Goal: Task Accomplishment & Management: Complete application form

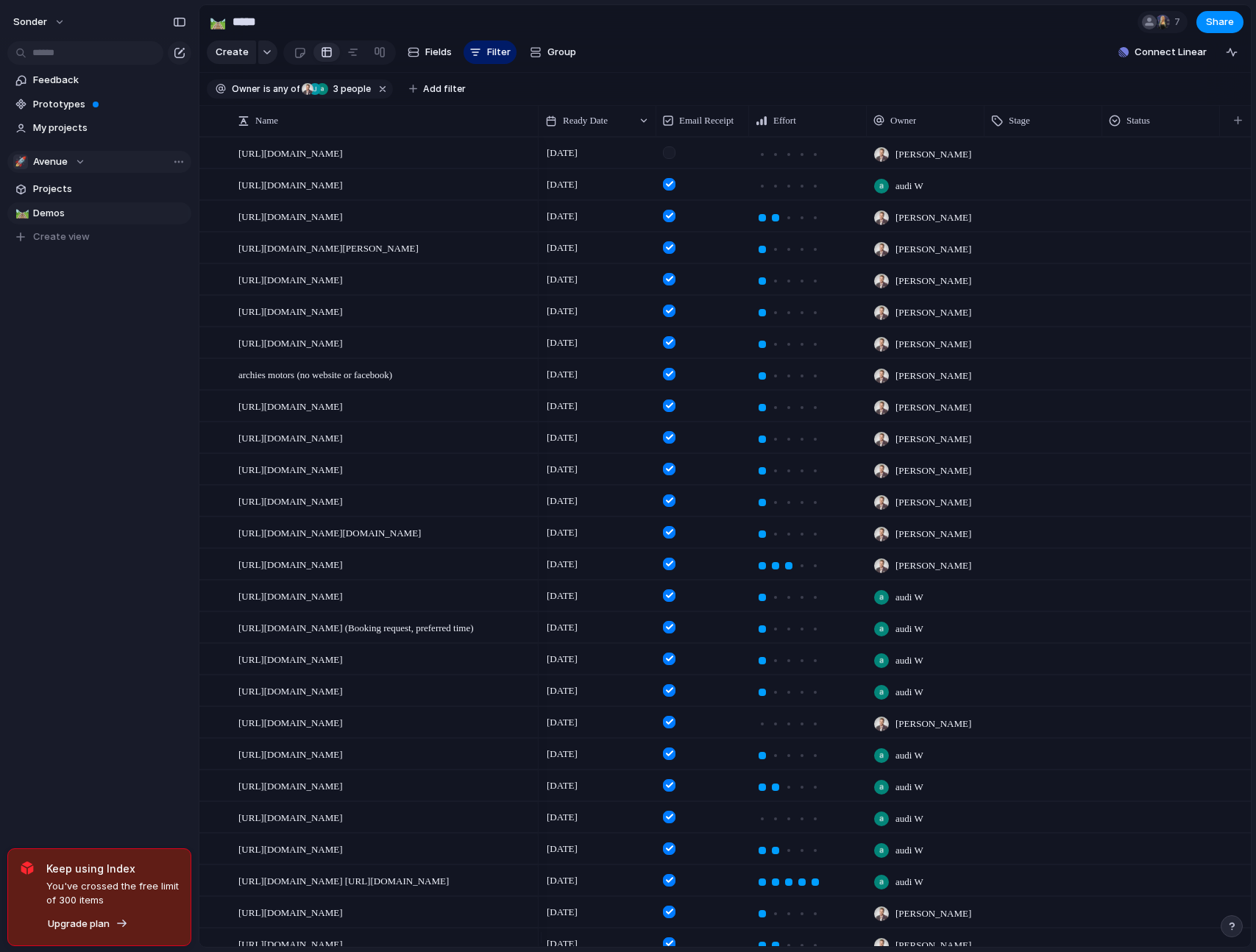
click at [96, 164] on button "🚀 Avenue" at bounding box center [99, 162] width 184 height 22
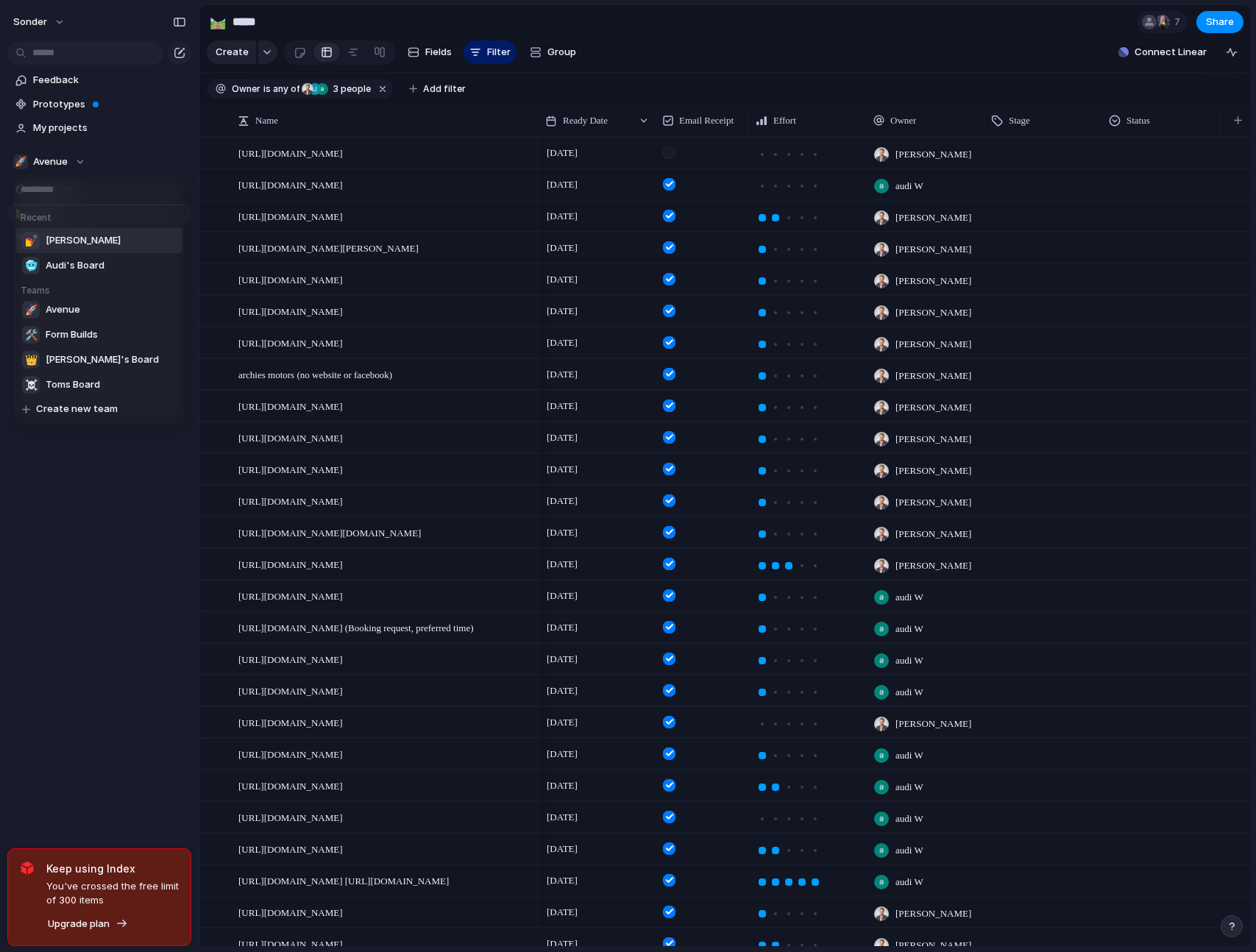
click at [76, 239] on li "💅 [PERSON_NAME]" at bounding box center [99, 241] width 166 height 25
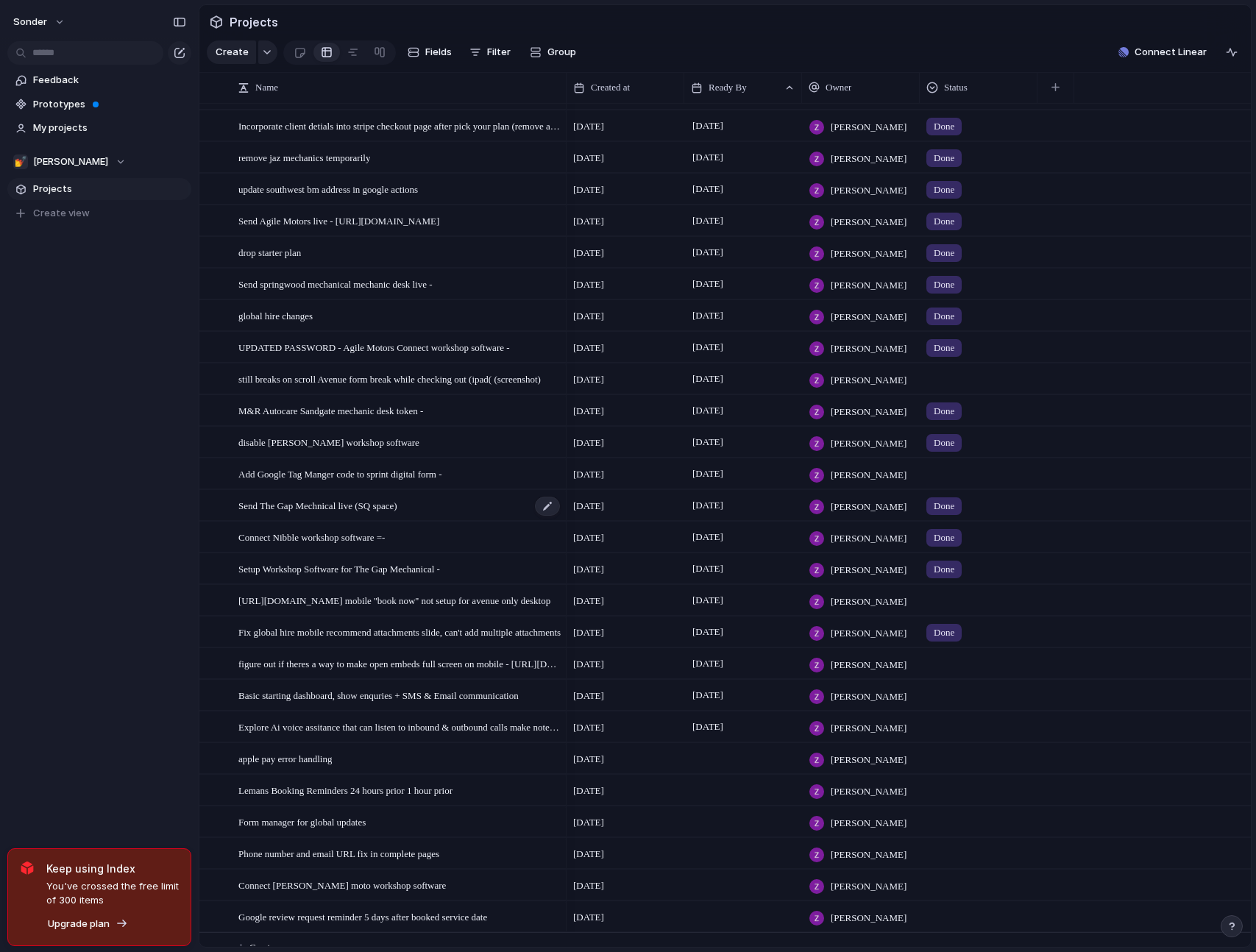
scroll to position [686, 0]
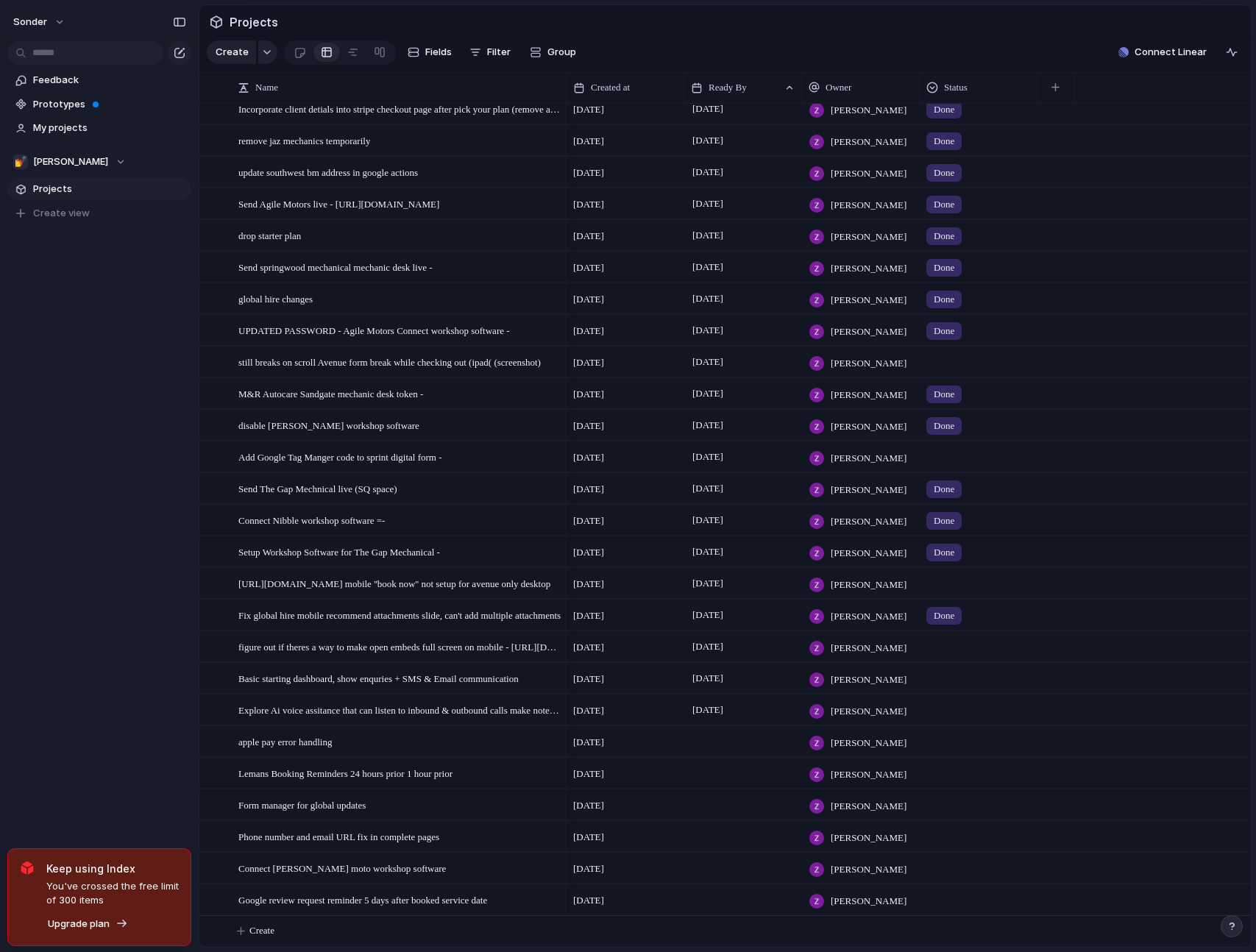
click at [736, 867] on div at bounding box center [743, 867] width 117 height 30
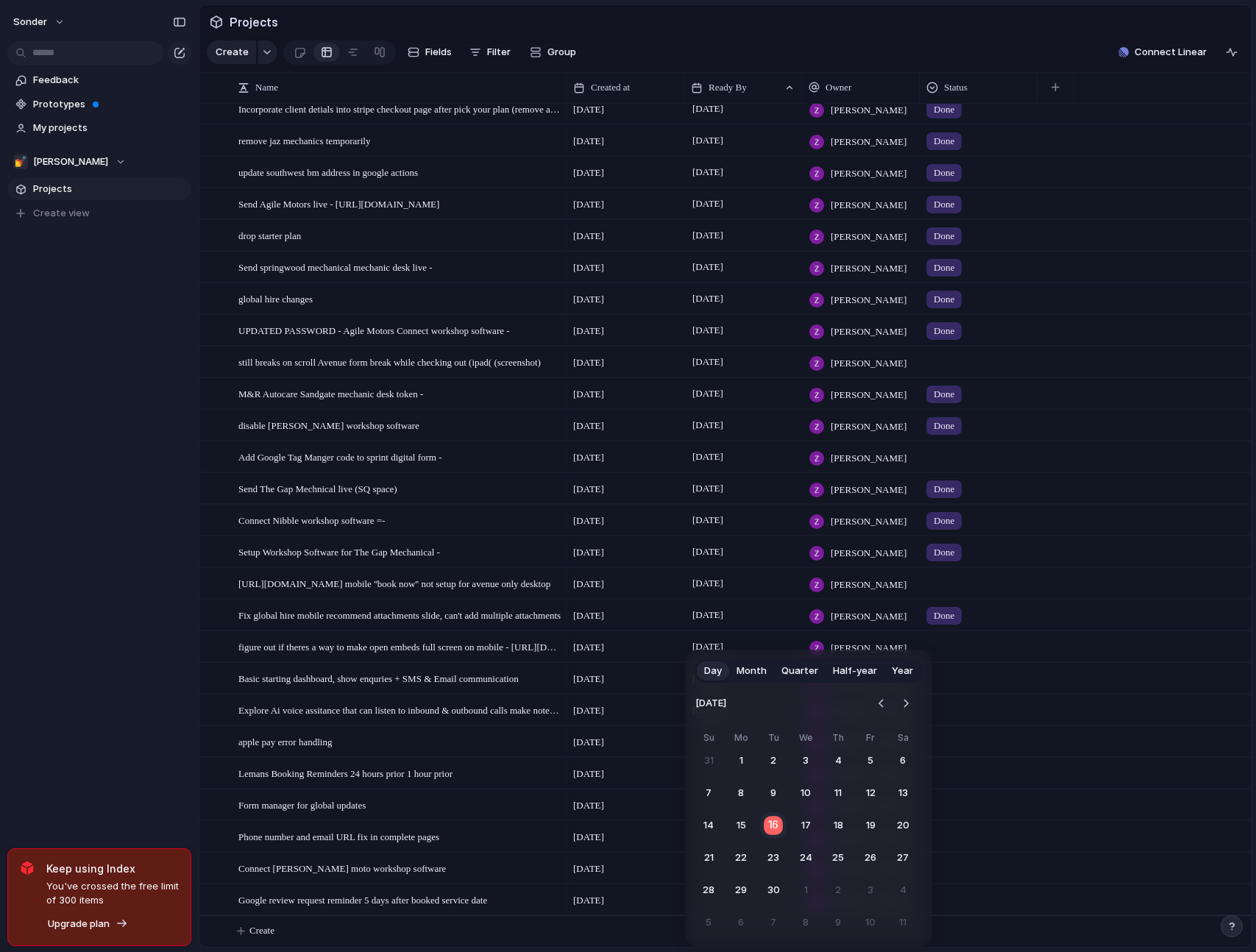
click at [778, 826] on button "16" at bounding box center [773, 825] width 29 height 29
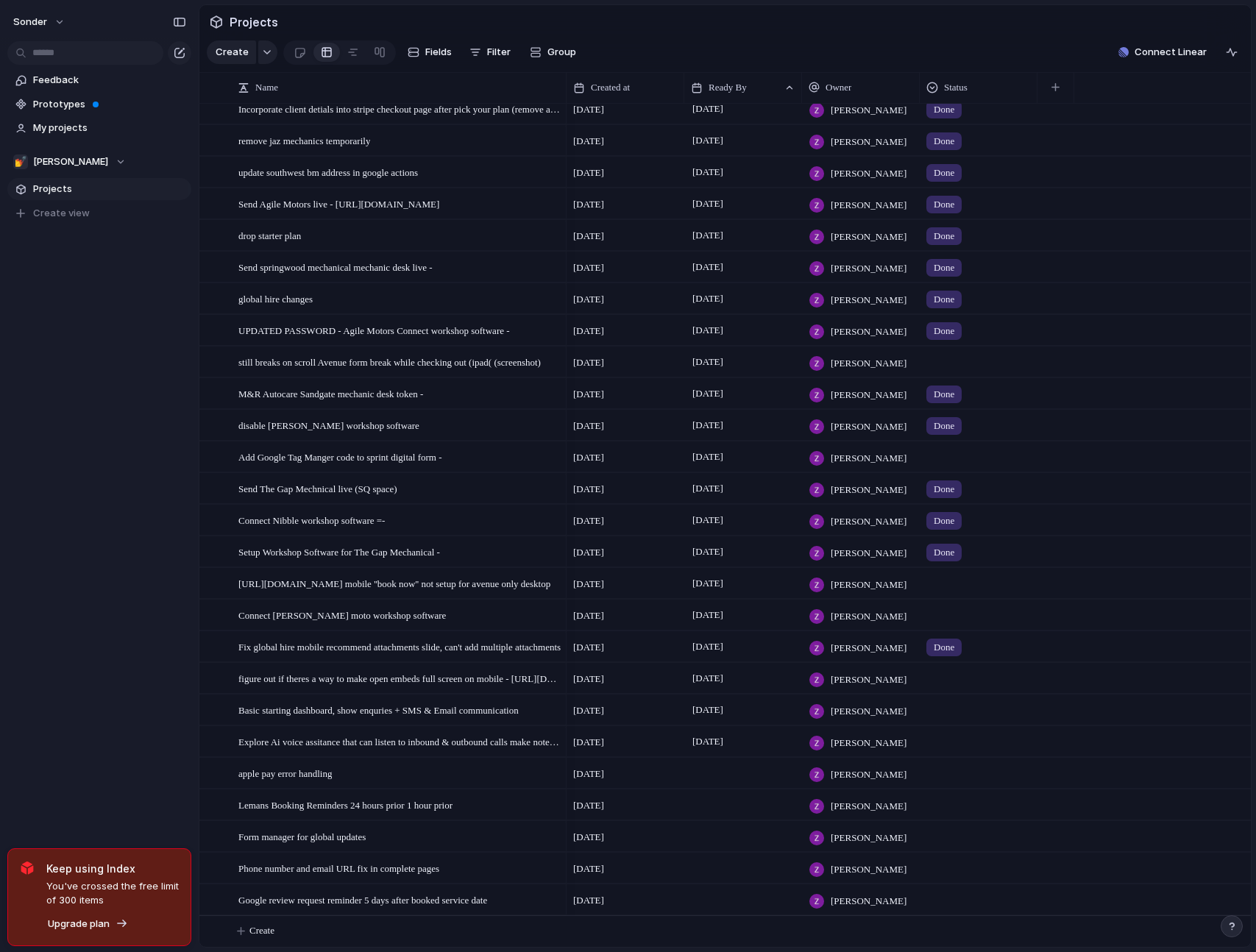
click at [937, 619] on div at bounding box center [979, 612] width 117 height 24
click at [982, 701] on li "Done" at bounding box center [983, 702] width 120 height 25
click at [455, 619] on div "Connect [PERSON_NAME] moto workshop software" at bounding box center [400, 615] width 323 height 30
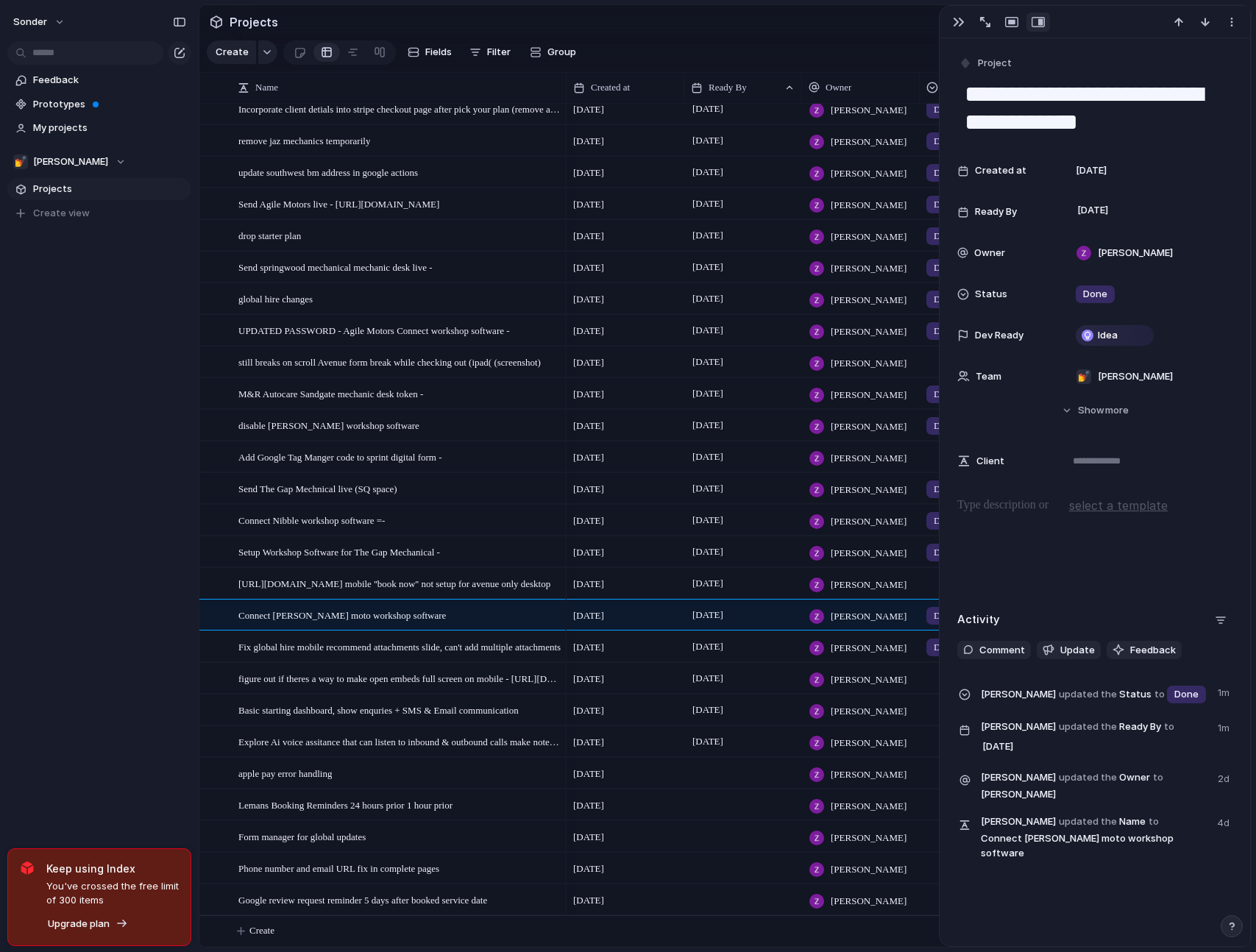
click at [1034, 515] on div at bounding box center [1095, 543] width 275 height 94
click at [1112, 893] on div "**********" at bounding box center [1095, 492] width 311 height 908
click at [441, 611] on div "Connect [PERSON_NAME] moto workshop software" at bounding box center [400, 615] width 323 height 30
click at [75, 598] on div "sonder Feedback Prototypes My projects 💅 Zach Projects To pick up a draggable i…" at bounding box center [99, 476] width 199 height 952
click at [953, 30] on button "button" at bounding box center [959, 22] width 23 height 19
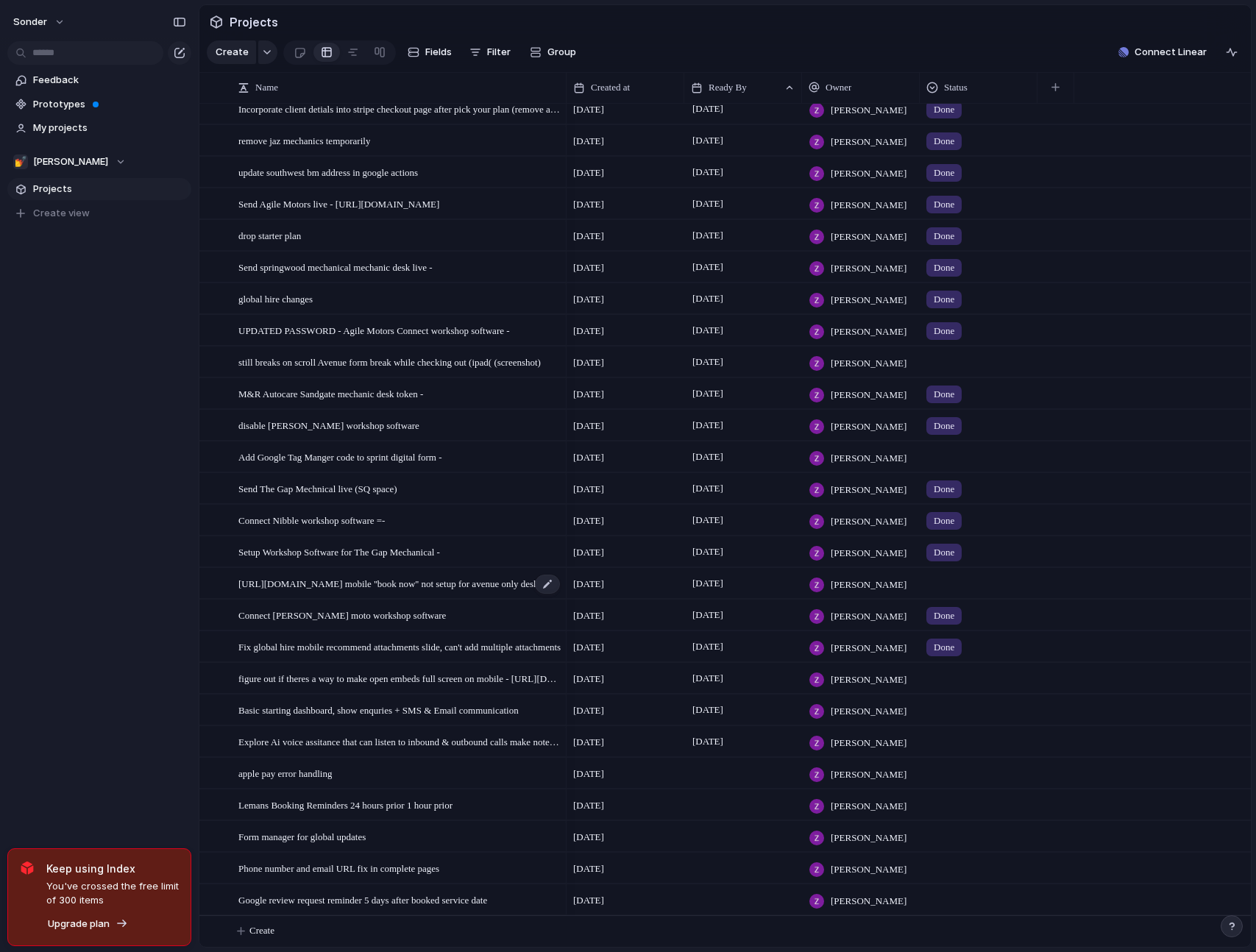
click at [354, 582] on span "[URL][DOMAIN_NAME] mobile ''book now'' not setup for avenue only desktop" at bounding box center [394, 583] width 312 height 17
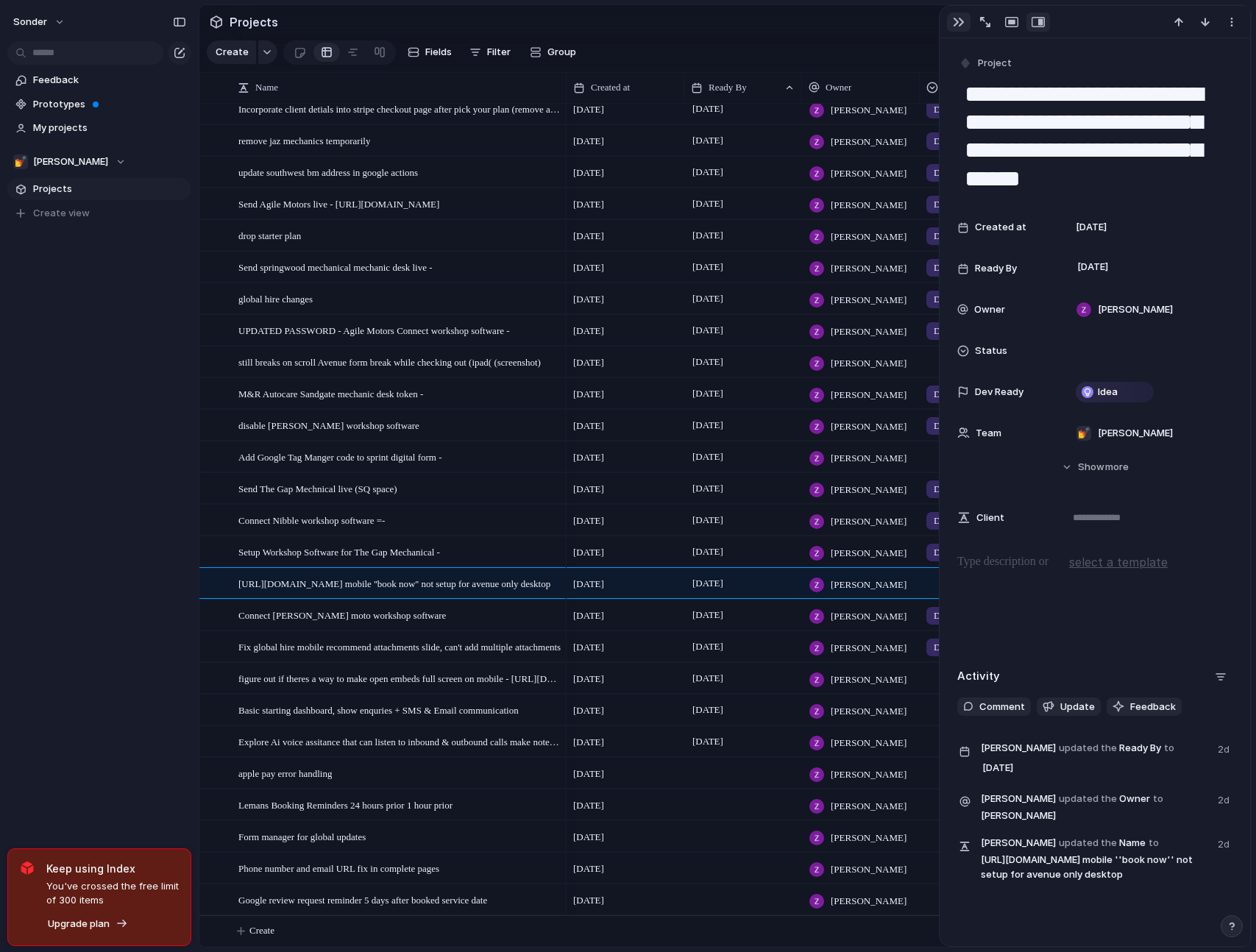
click at [965, 25] on button "button" at bounding box center [959, 22] width 23 height 19
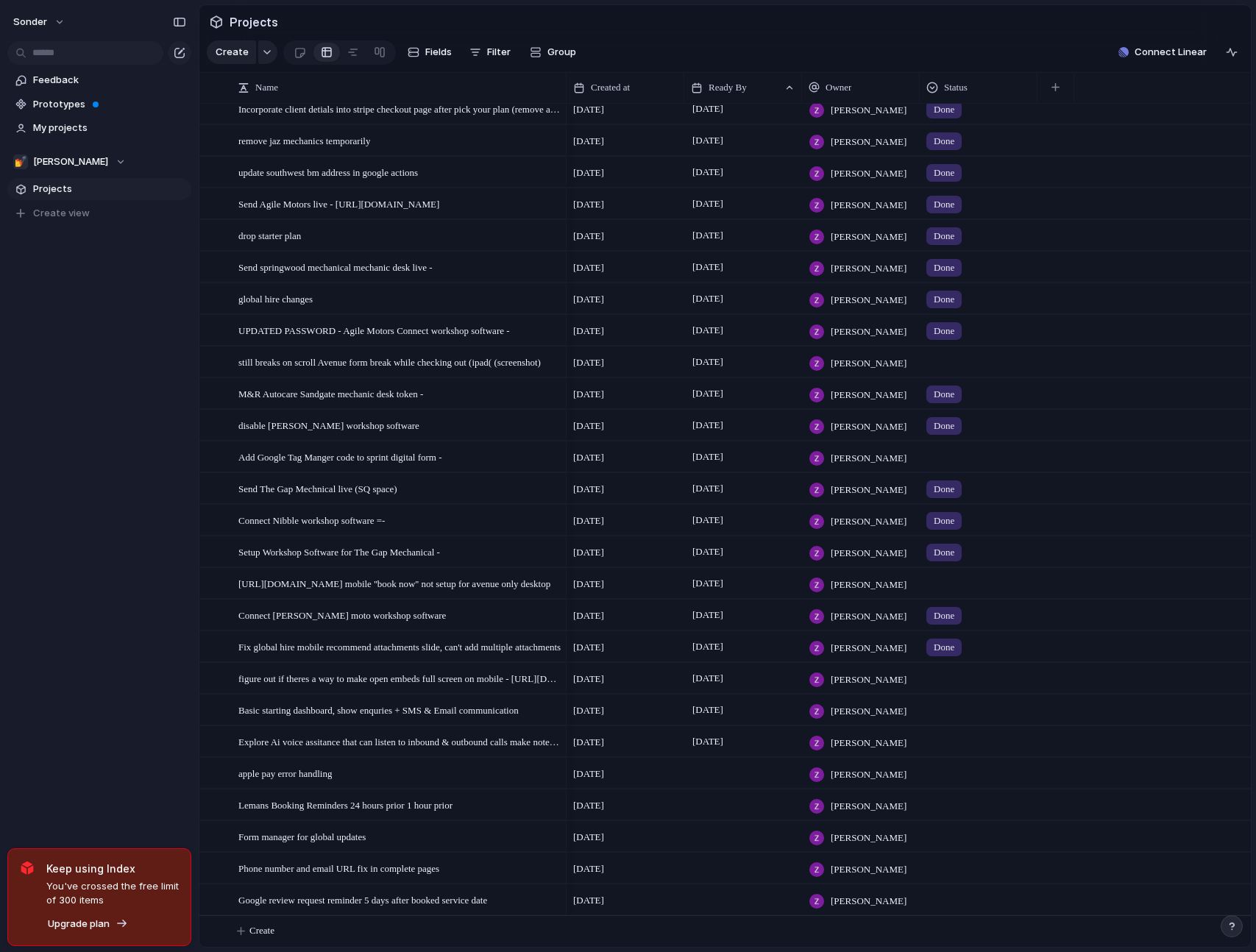
scroll to position [619, 0]
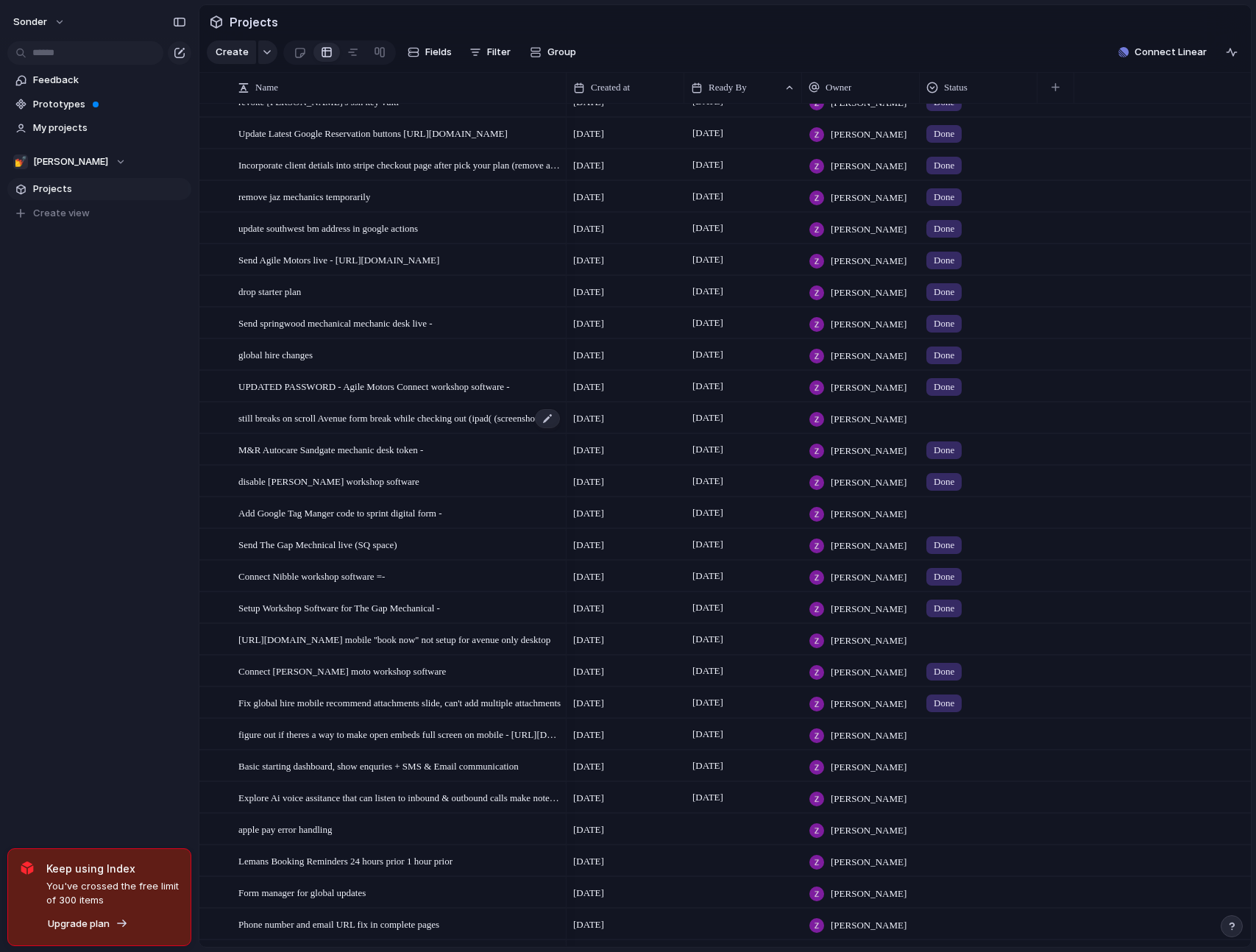
click at [445, 434] on div "still breaks on scroll Avenue form break while checking out (ipad( (screenshot)" at bounding box center [400, 418] width 323 height 30
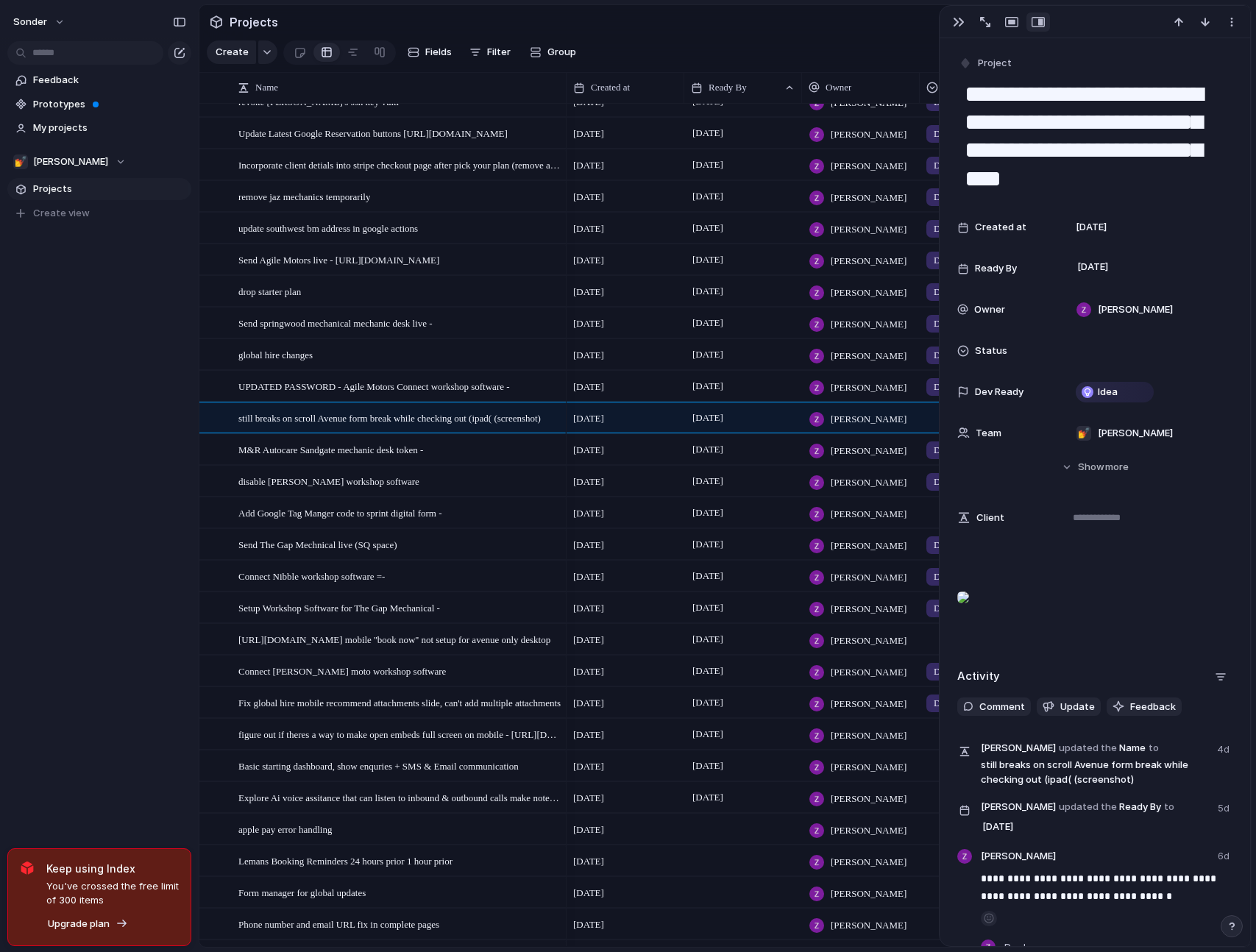
click at [1036, 557] on p at bounding box center [1095, 562] width 275 height 18
click at [766, 490] on div "[DATE]" at bounding box center [743, 478] width 117 height 23
click at [959, 25] on div "button" at bounding box center [958, 22] width 12 height 12
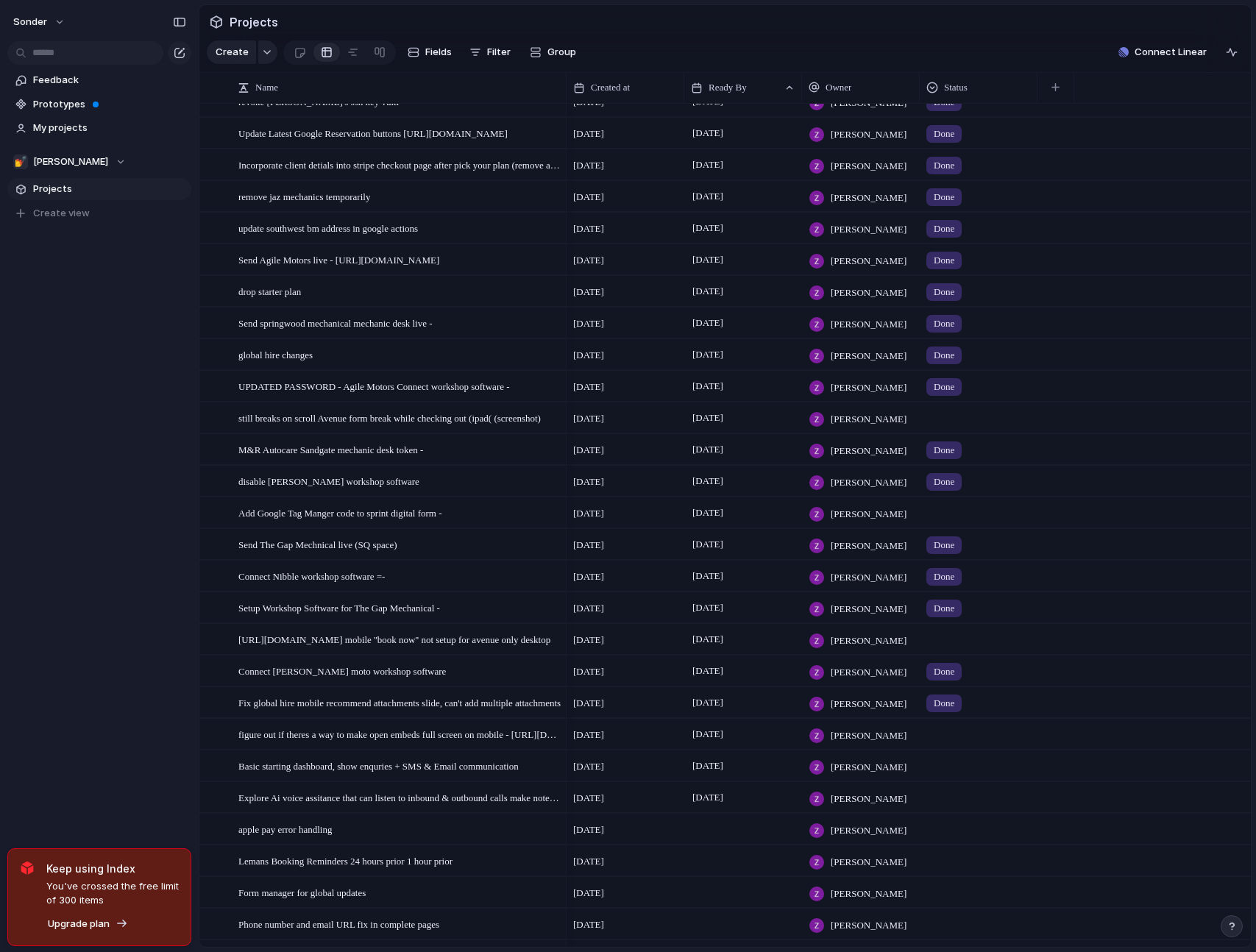
click at [937, 427] on div at bounding box center [979, 415] width 117 height 24
click at [957, 518] on span "Done" at bounding box center [948, 515] width 24 height 15
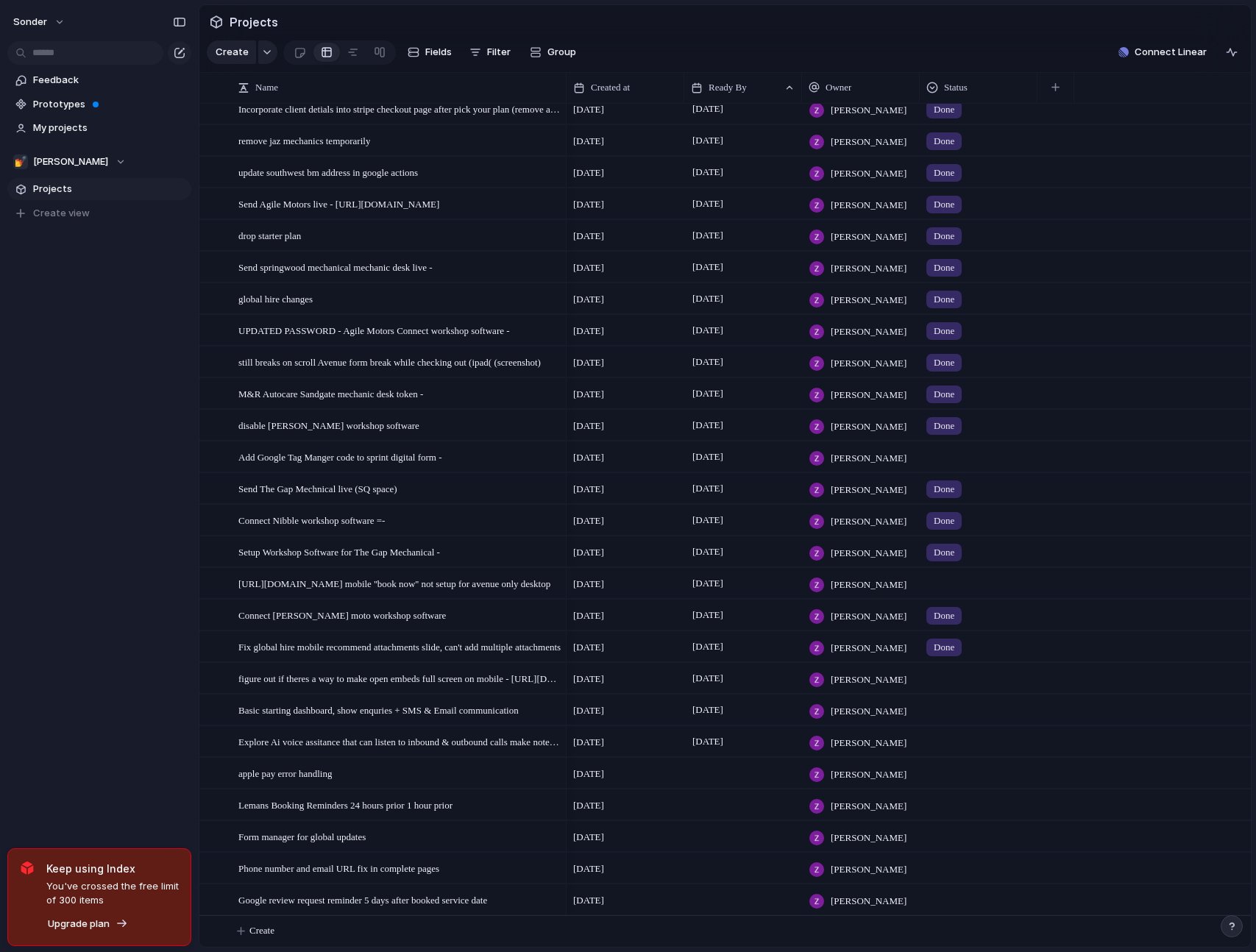
click at [964, 587] on div at bounding box center [979, 581] width 117 height 24
click at [469, 591] on div "Live Done In progress" at bounding box center [628, 476] width 1256 height 952
click at [461, 587] on span "[URL][DOMAIN_NAME] mobile ''book now'' not setup for avenue only desktop" at bounding box center [394, 583] width 312 height 17
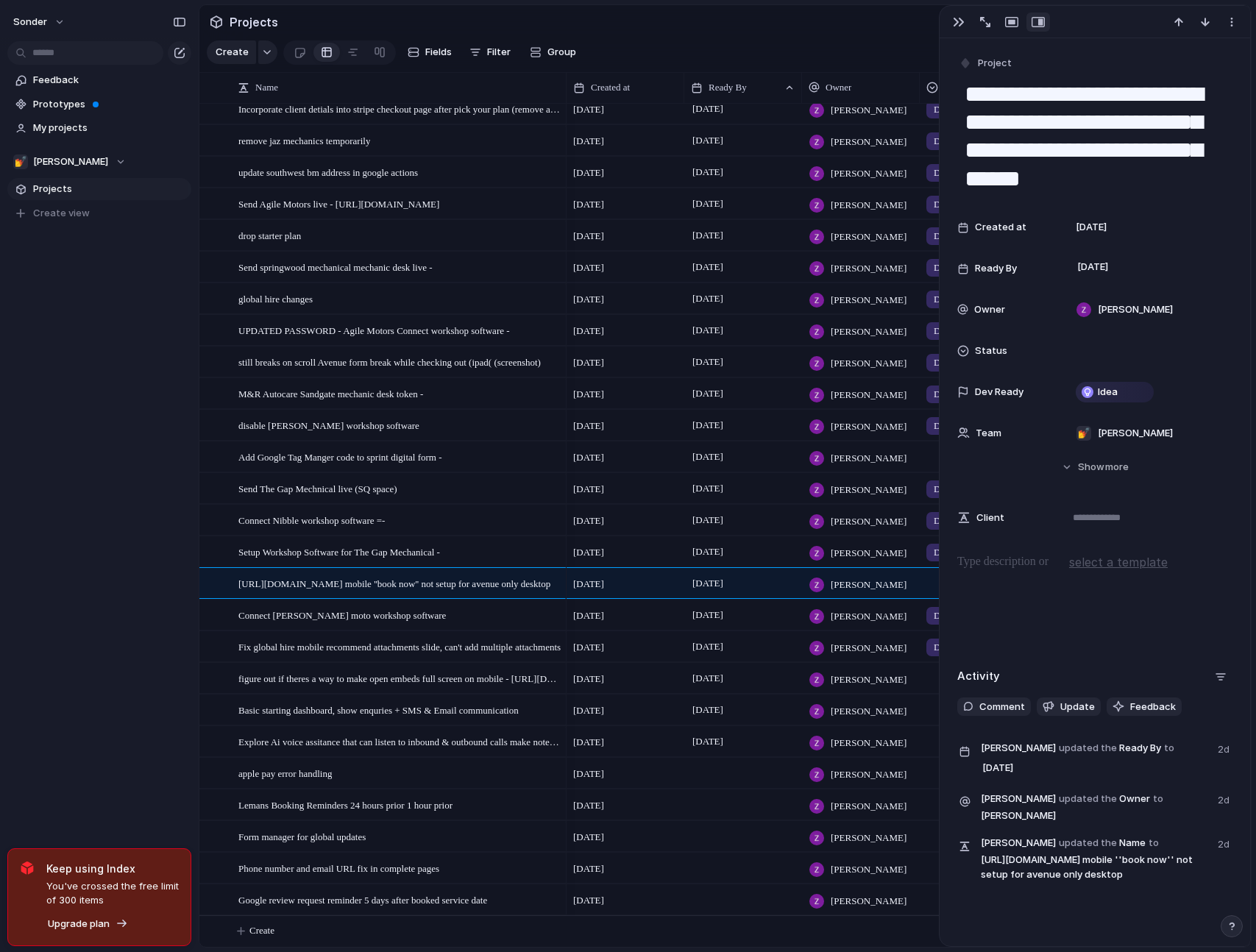
click at [1072, 590] on div at bounding box center [1095, 600] width 275 height 94
click at [1076, 574] on div "**********" at bounding box center [1095, 600] width 275 height 94
click at [131, 522] on div "sonder Feedback Prototypes My projects 💅 Zach Projects To pick up a draggable i…" at bounding box center [99, 476] width 199 height 952
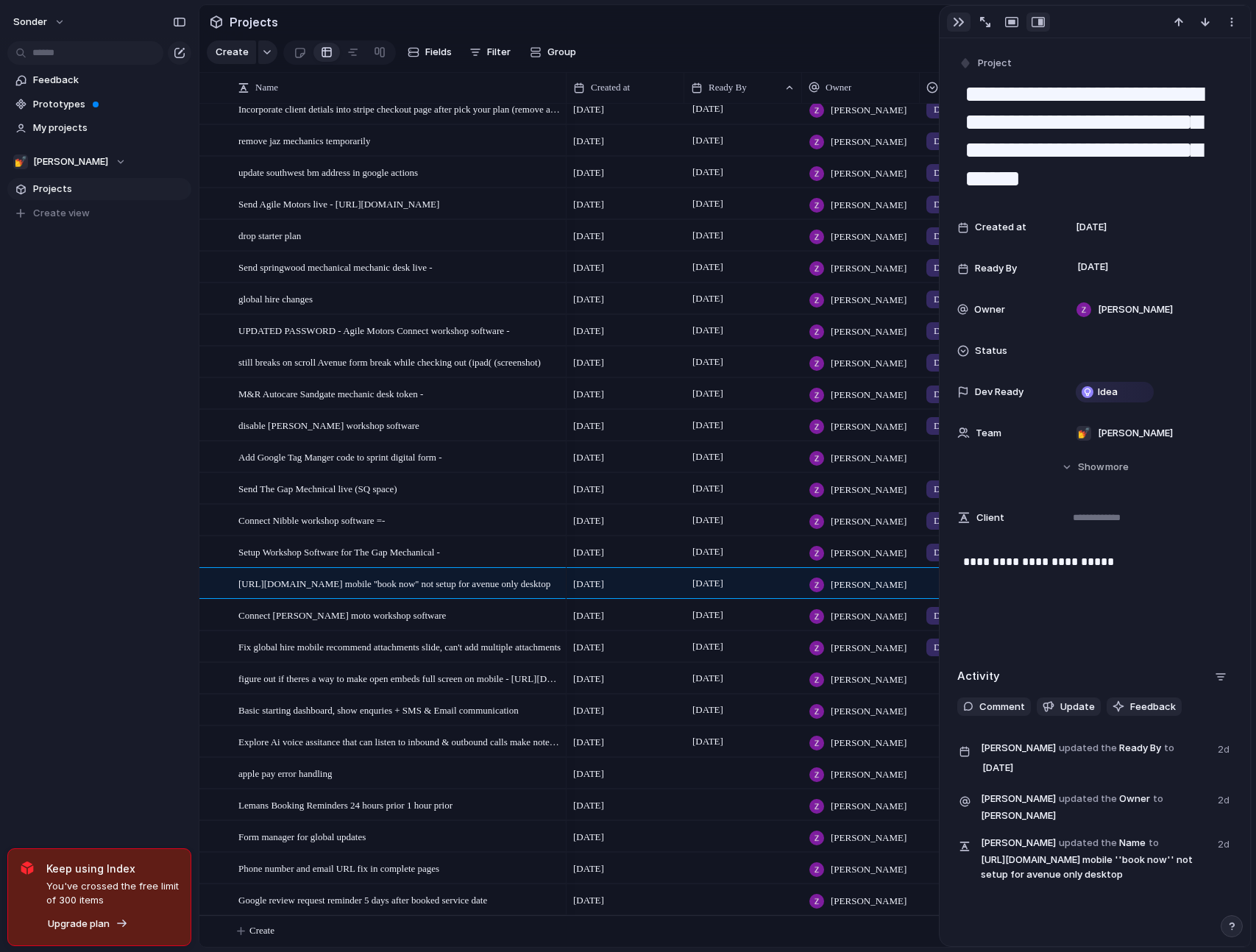
click at [959, 28] on button "button" at bounding box center [959, 22] width 23 height 19
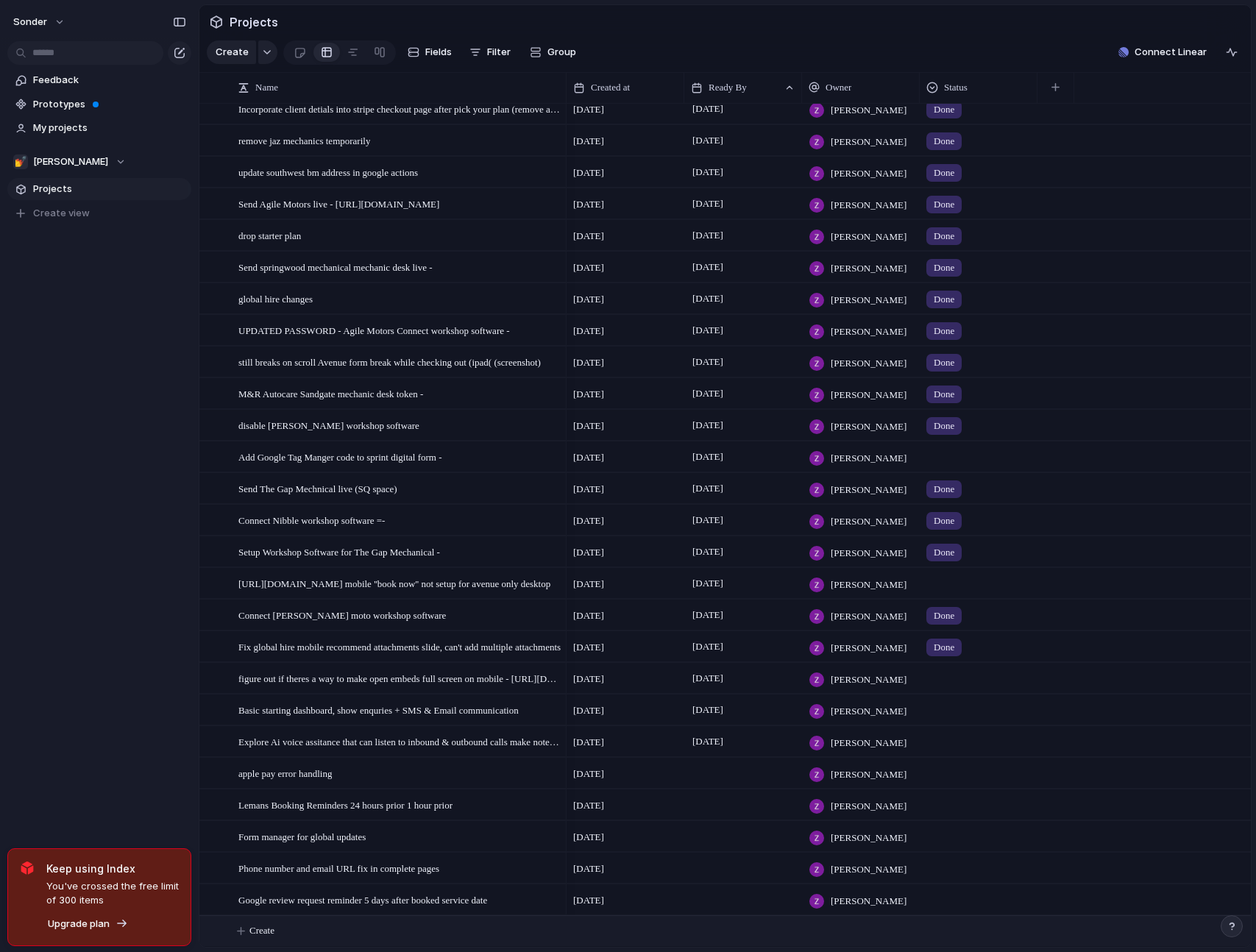
click at [280, 934] on button "Create" at bounding box center [744, 931] width 1059 height 30
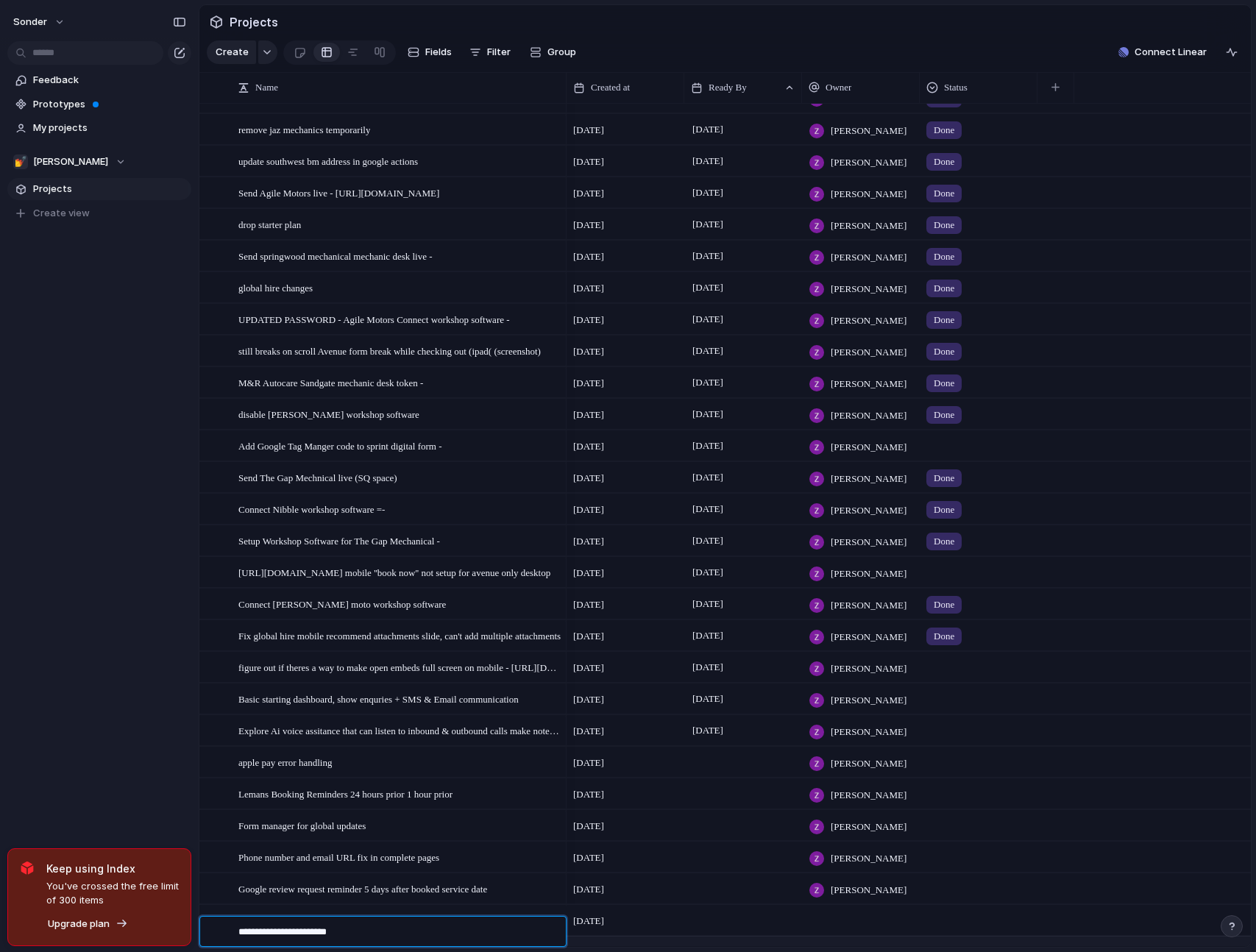
type textarea "**********"
click at [727, 924] on div at bounding box center [743, 920] width 117 height 30
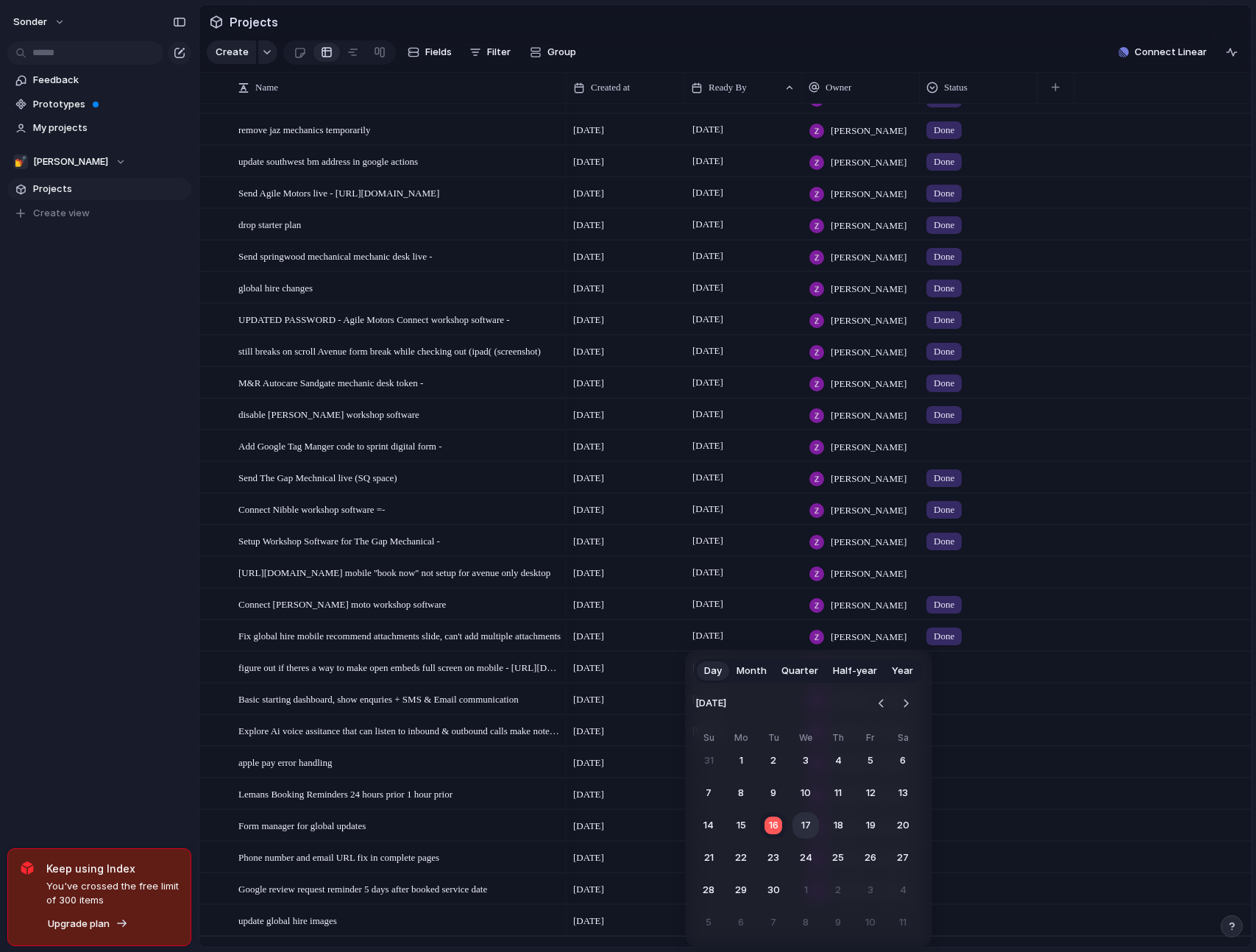
click at [809, 827] on button "17" at bounding box center [806, 825] width 26 height 26
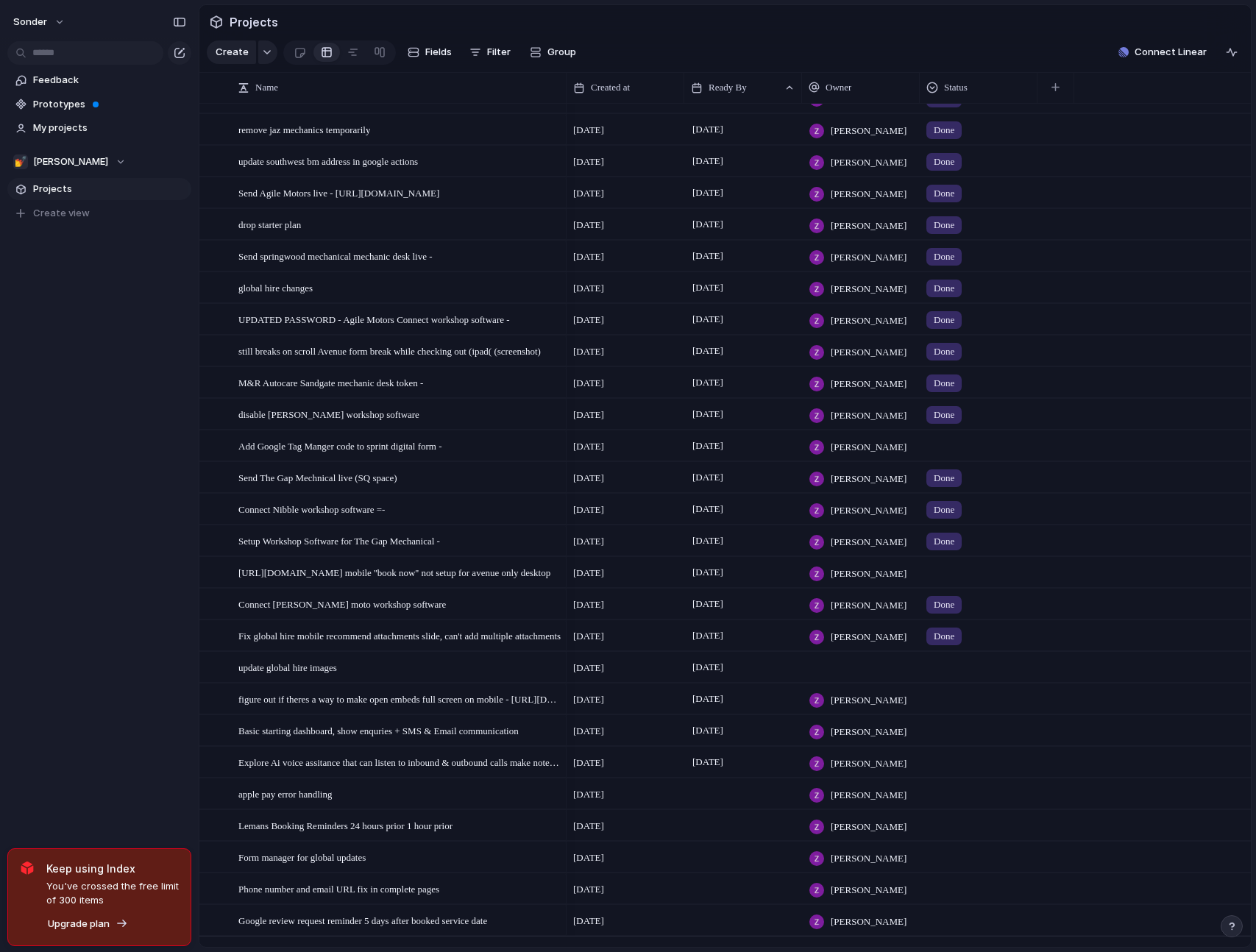
click at [966, 677] on div at bounding box center [979, 664] width 117 height 24
click at [973, 760] on li "Done" at bounding box center [983, 765] width 120 height 25
click at [843, 678] on div at bounding box center [860, 667] width 117 height 30
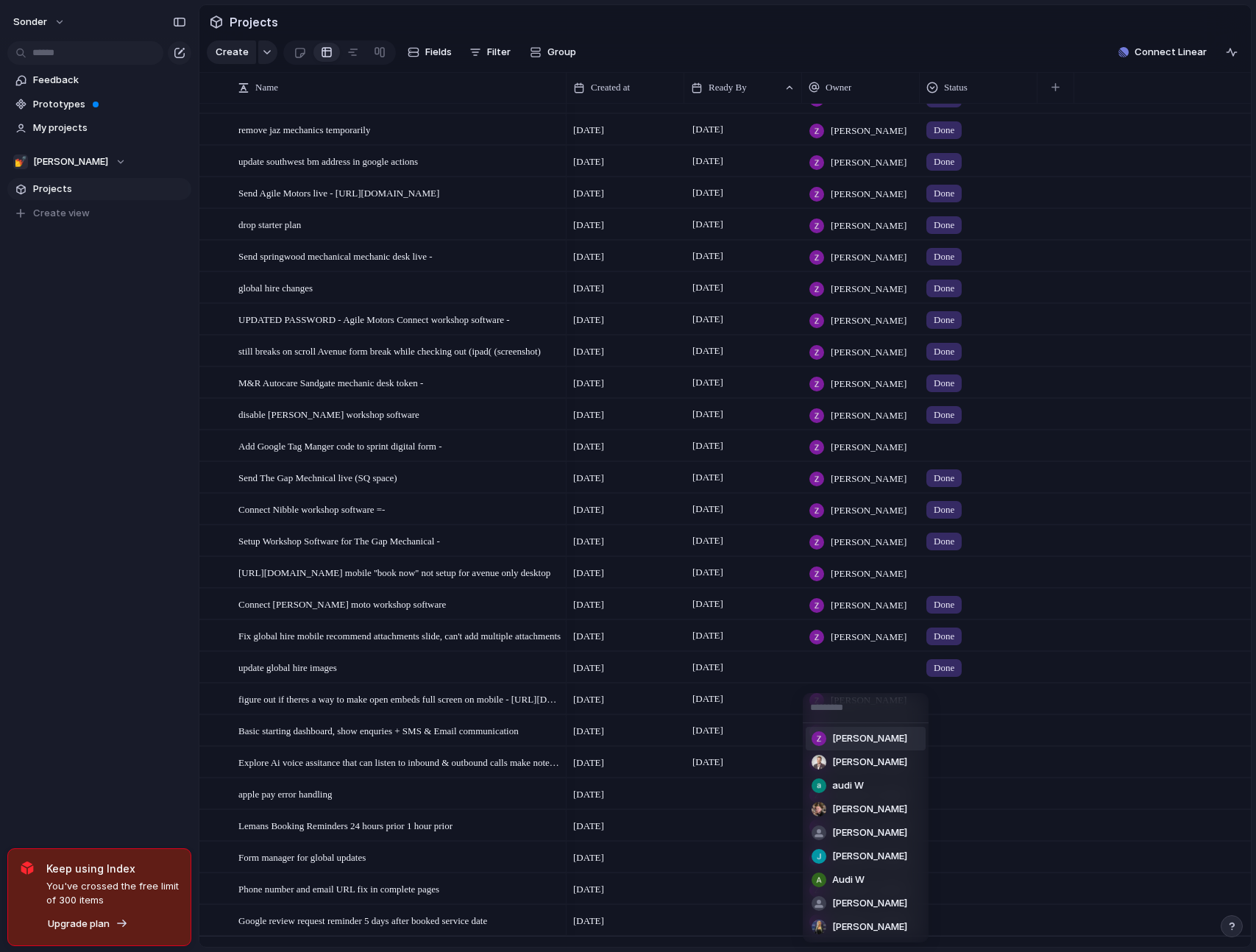
click at [877, 739] on span "[PERSON_NAME]" at bounding box center [870, 738] width 75 height 15
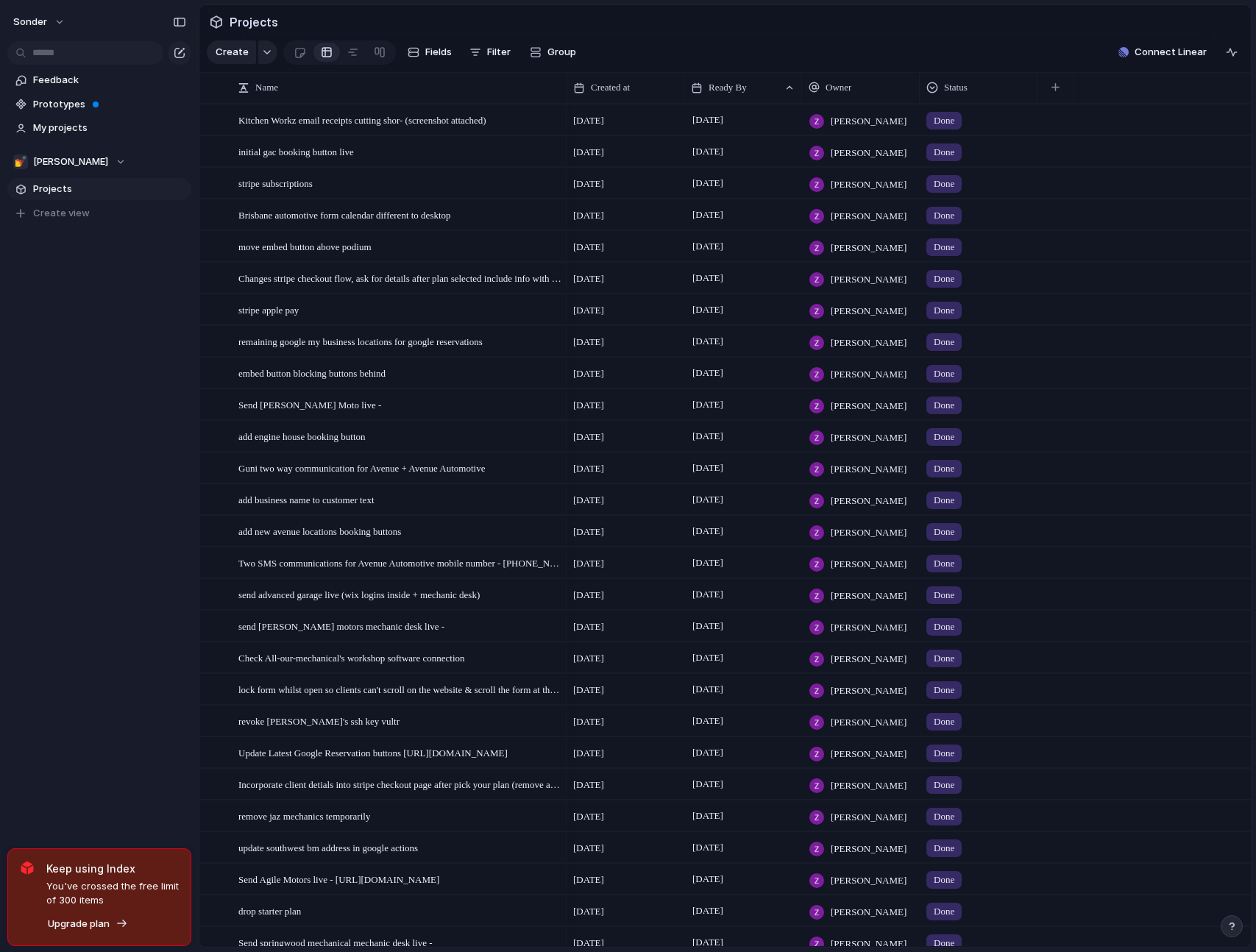
scroll to position [718, 0]
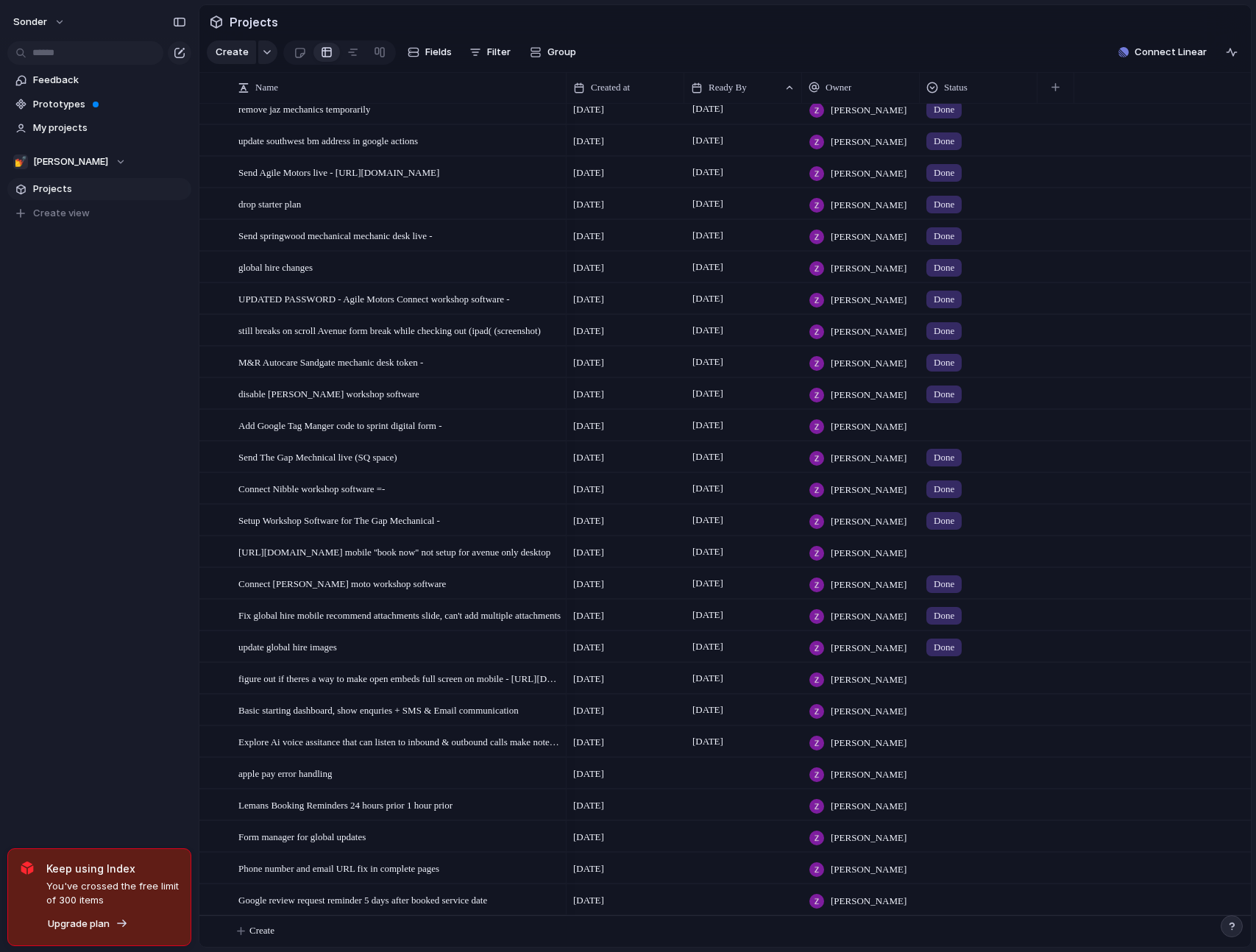
click at [187, 590] on div "sonder Feedback Prototypes My projects 💅 Zach Projects To pick up a draggable i…" at bounding box center [99, 476] width 199 height 952
